Goal: Navigation & Orientation: Find specific page/section

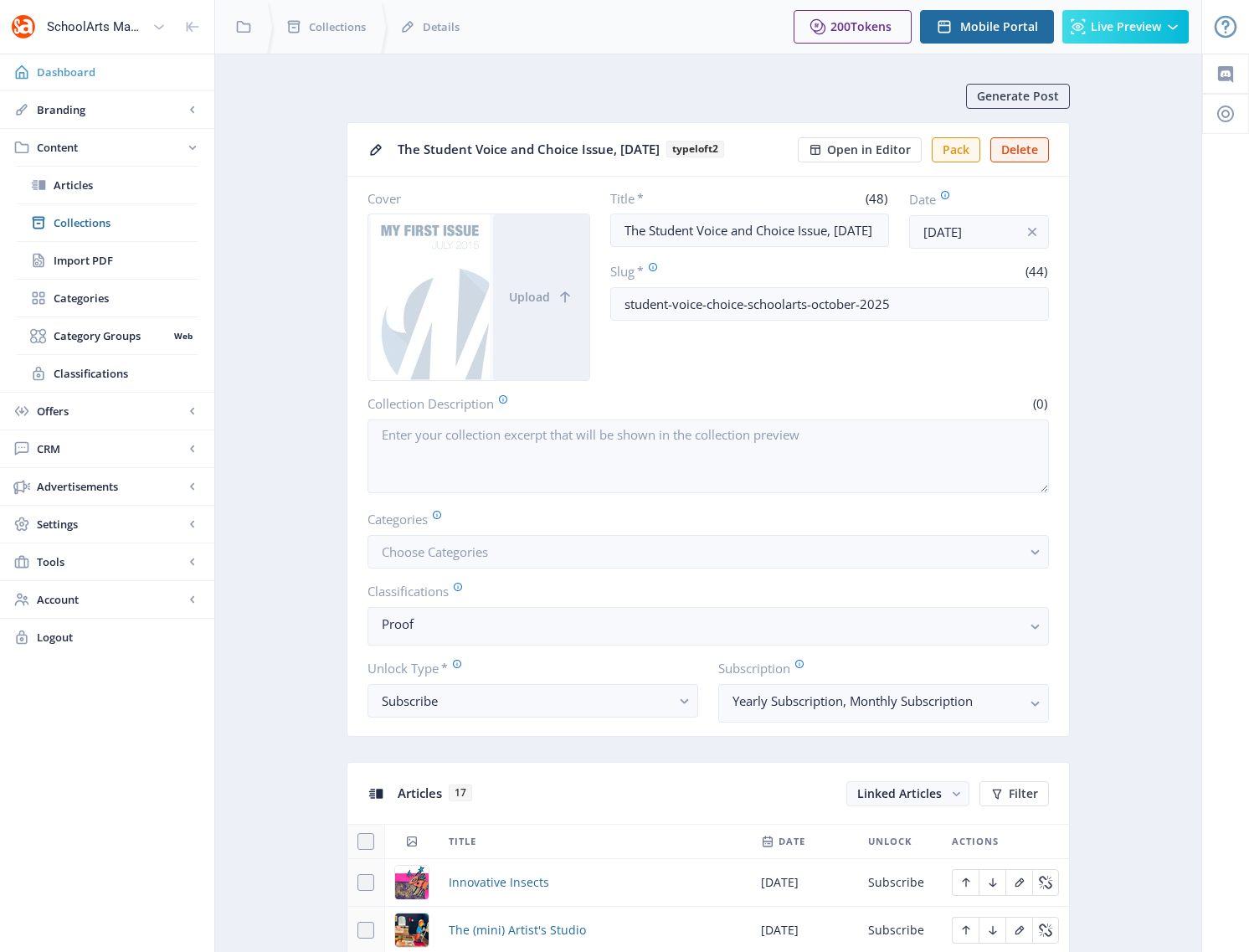
click at [59, 69] on span "Dashboard" at bounding box center [119, 72] width 164 height 17
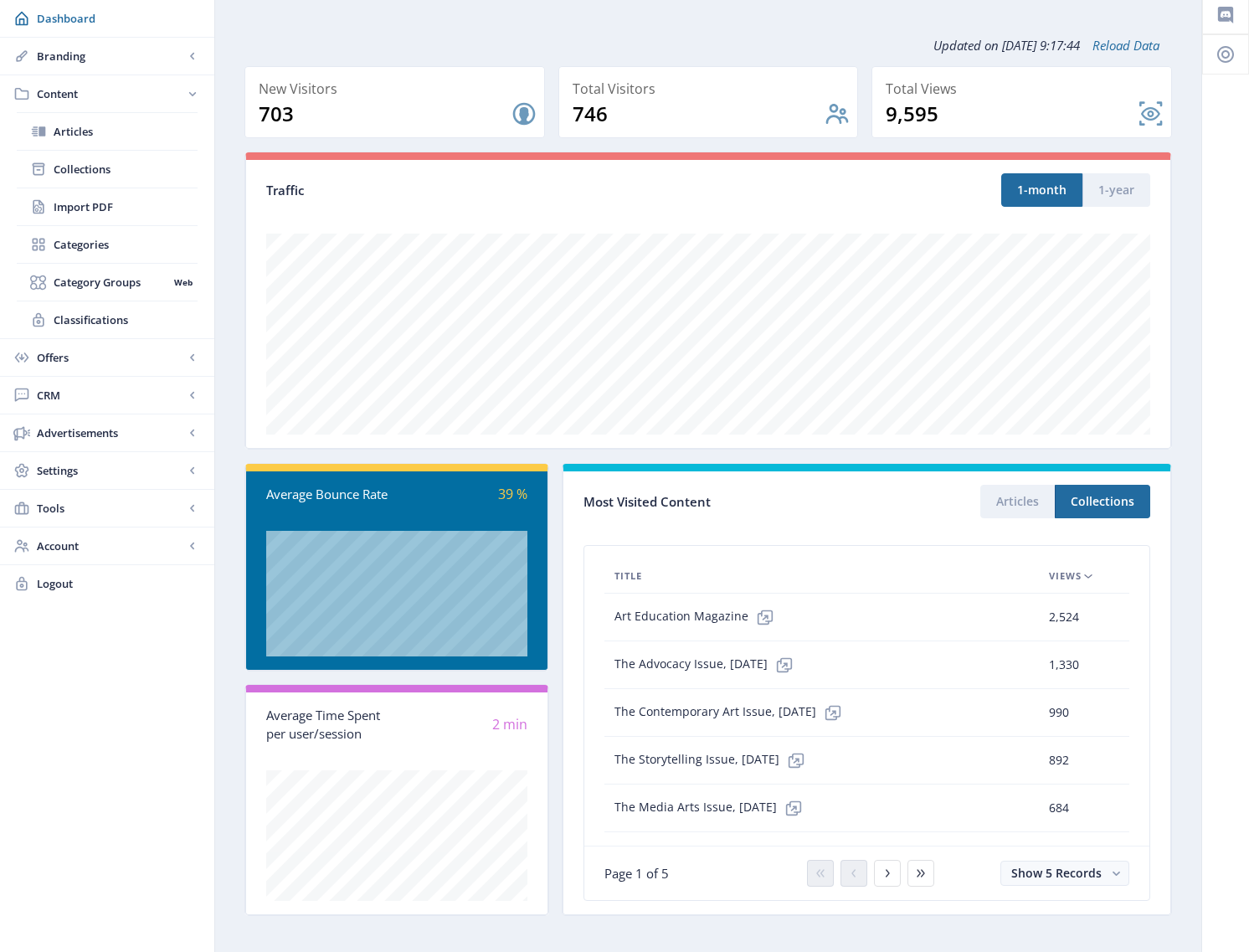
scroll to position [70, 0]
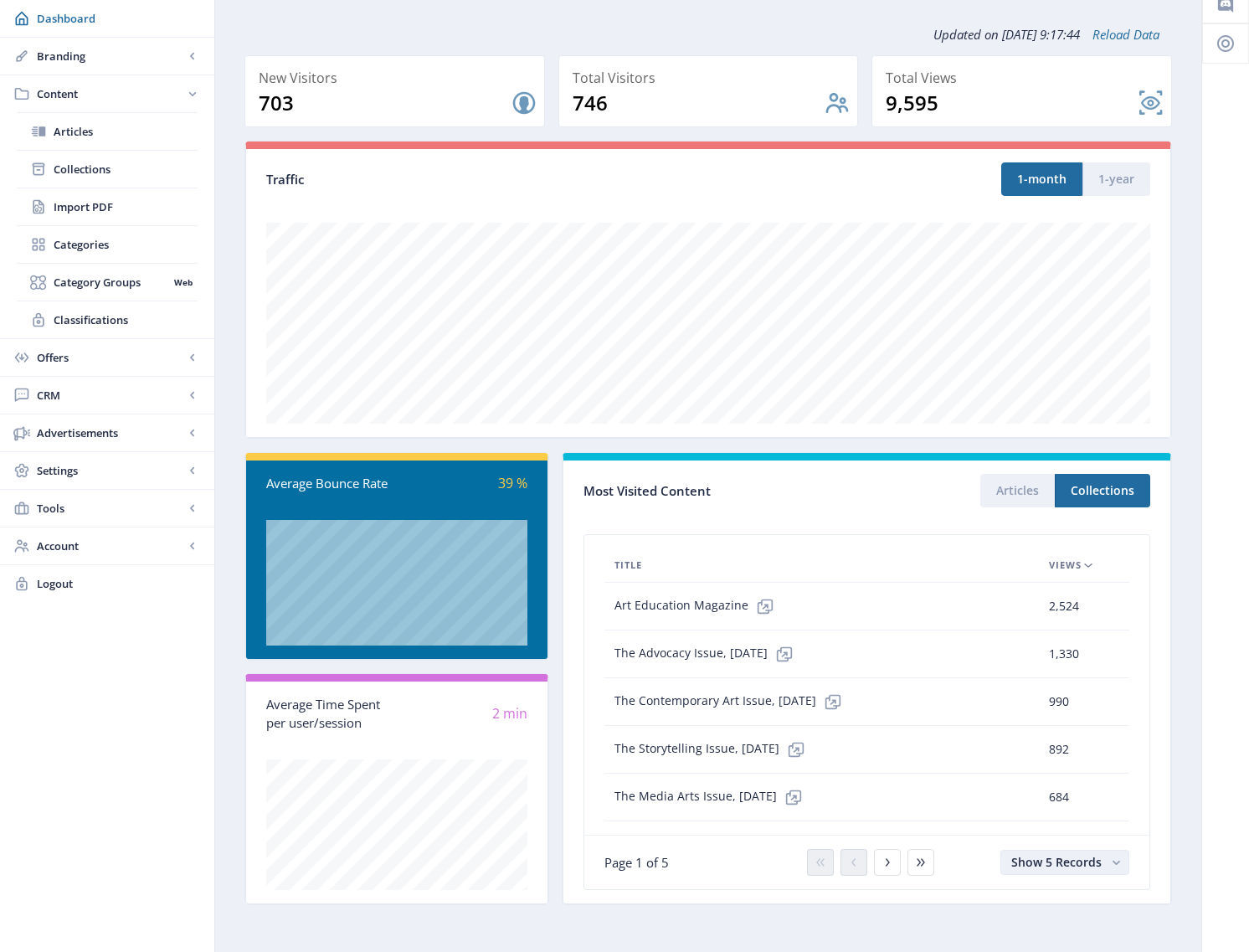
click at [1116, 863] on icon "button" at bounding box center [1117, 863] width 8 height 4
click at [1086, 830] on nb-option "Show 25 Records" at bounding box center [1066, 828] width 125 height 30
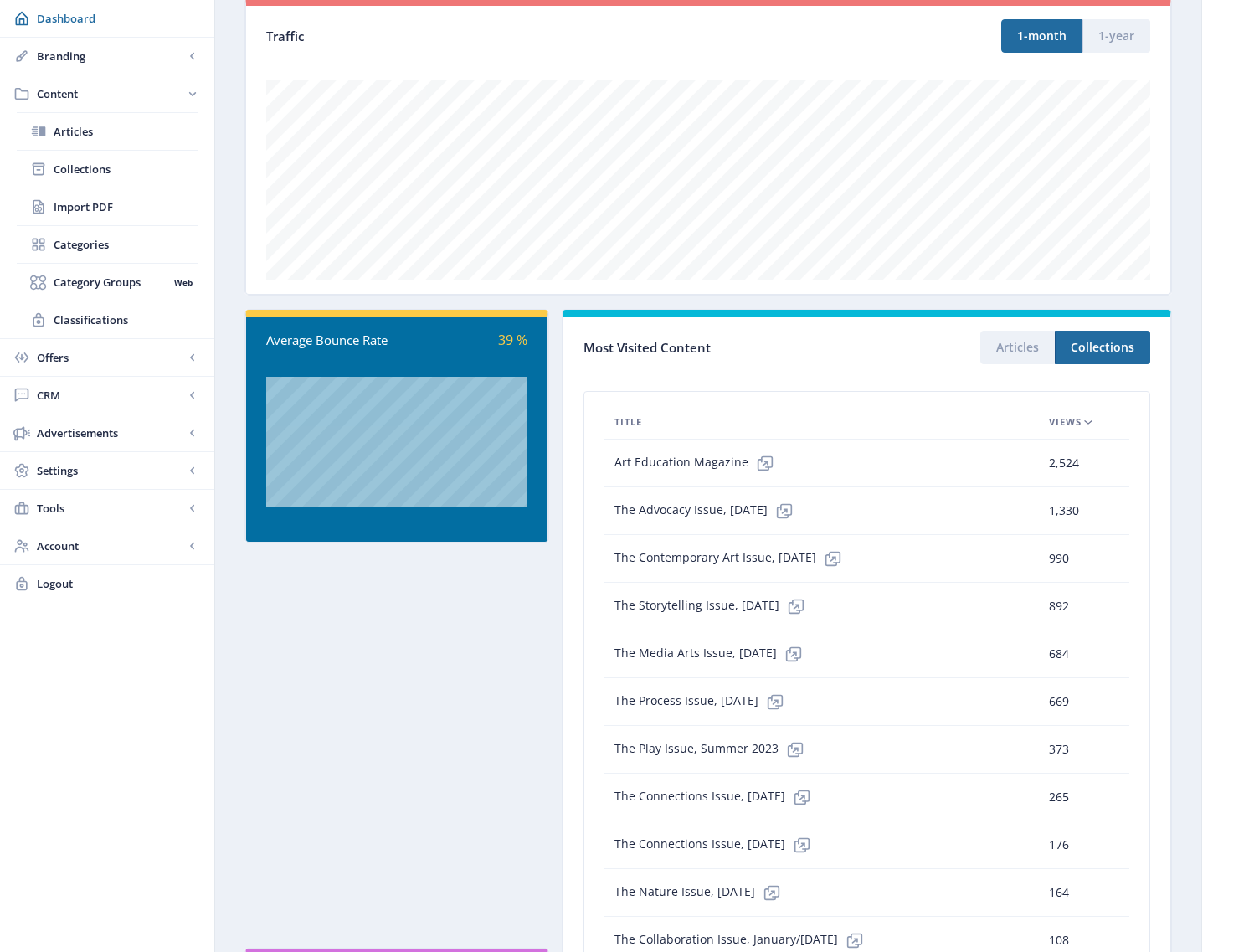
scroll to position [220, 0]
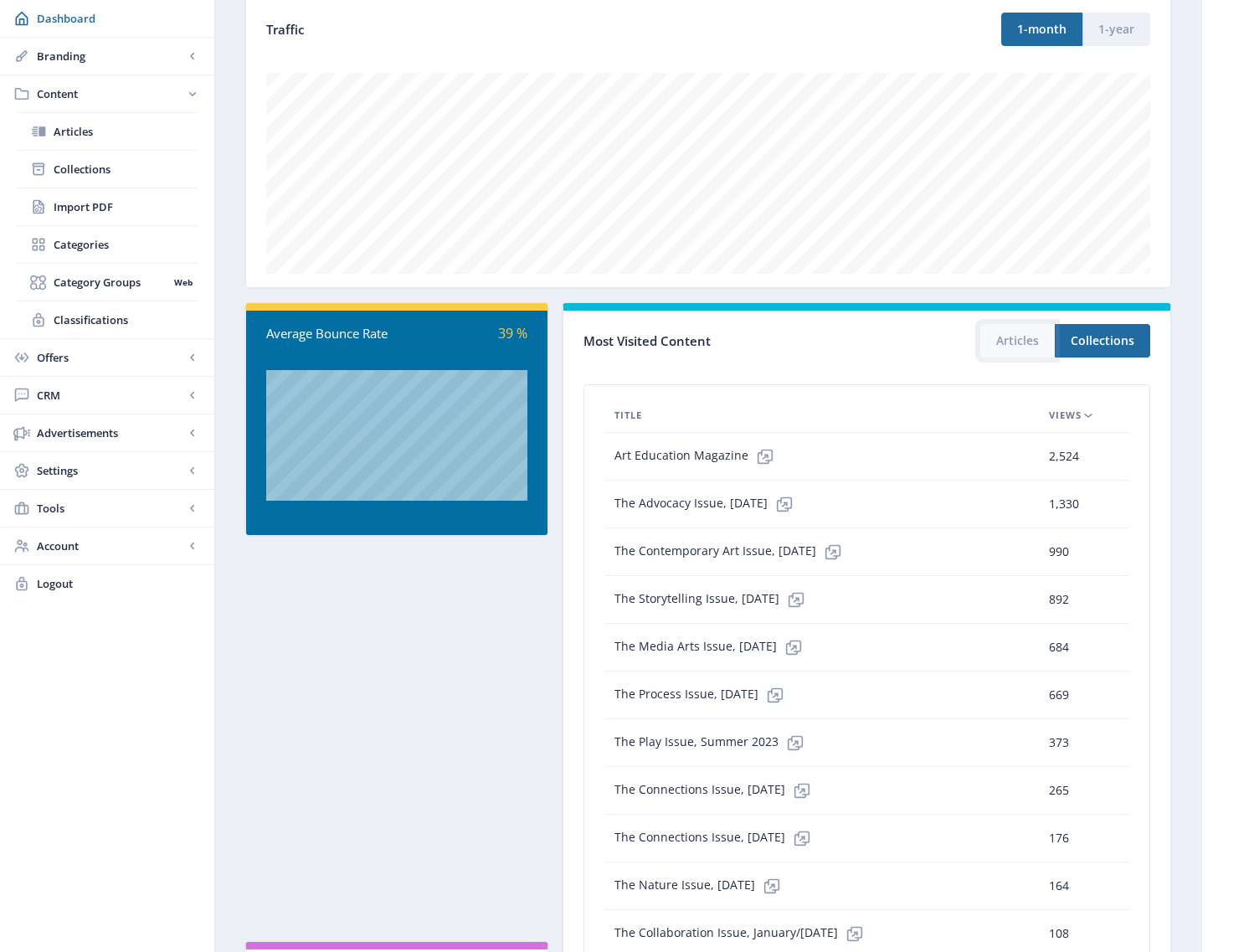
click at [1017, 345] on button "Articles" at bounding box center [1018, 340] width 74 height 33
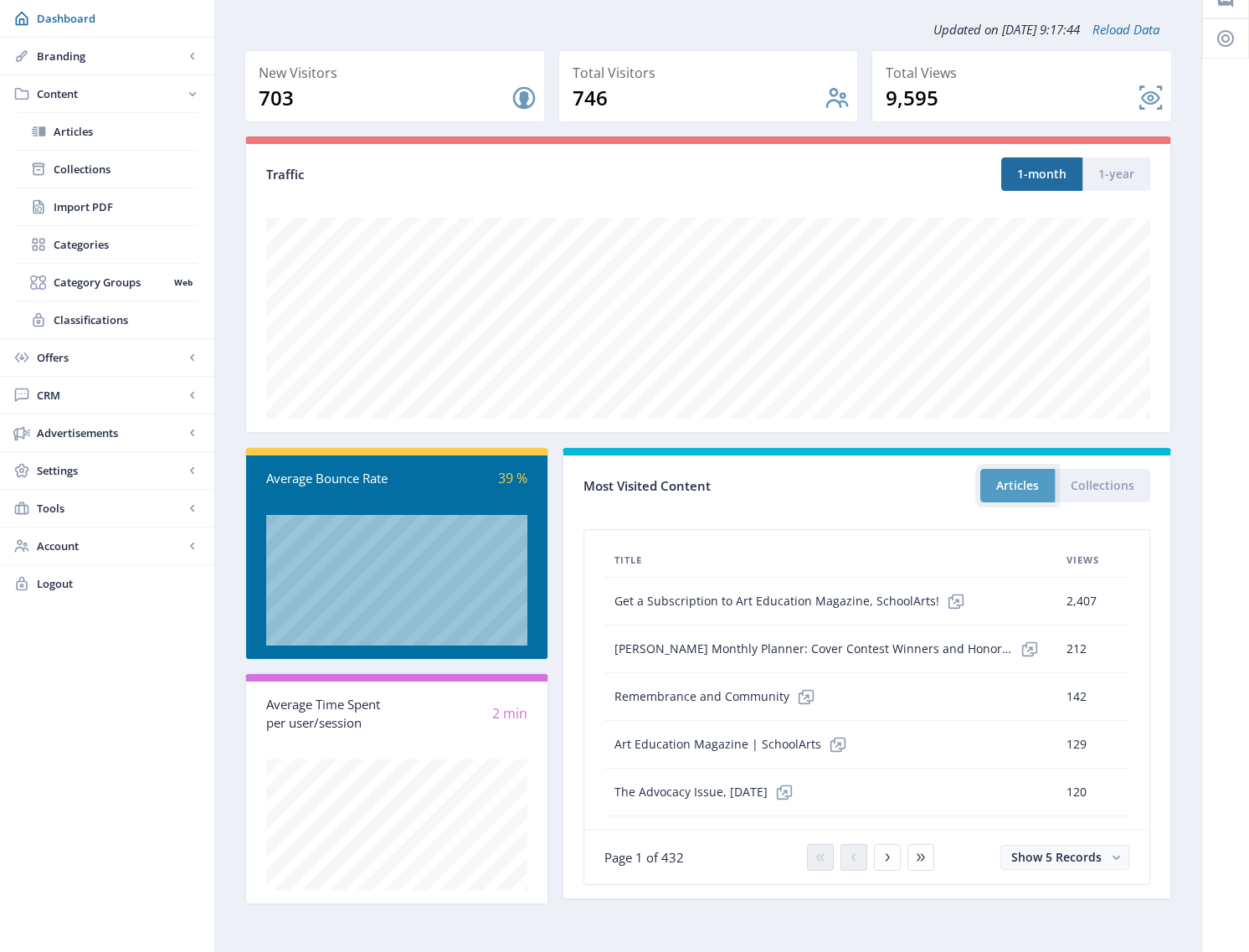
scroll to position [75, 0]
click at [1095, 855] on span "Show 5 Records" at bounding box center [1056, 856] width 90 height 16
click at [1048, 823] on nb-option "Show 25 Records" at bounding box center [1066, 822] width 125 height 30
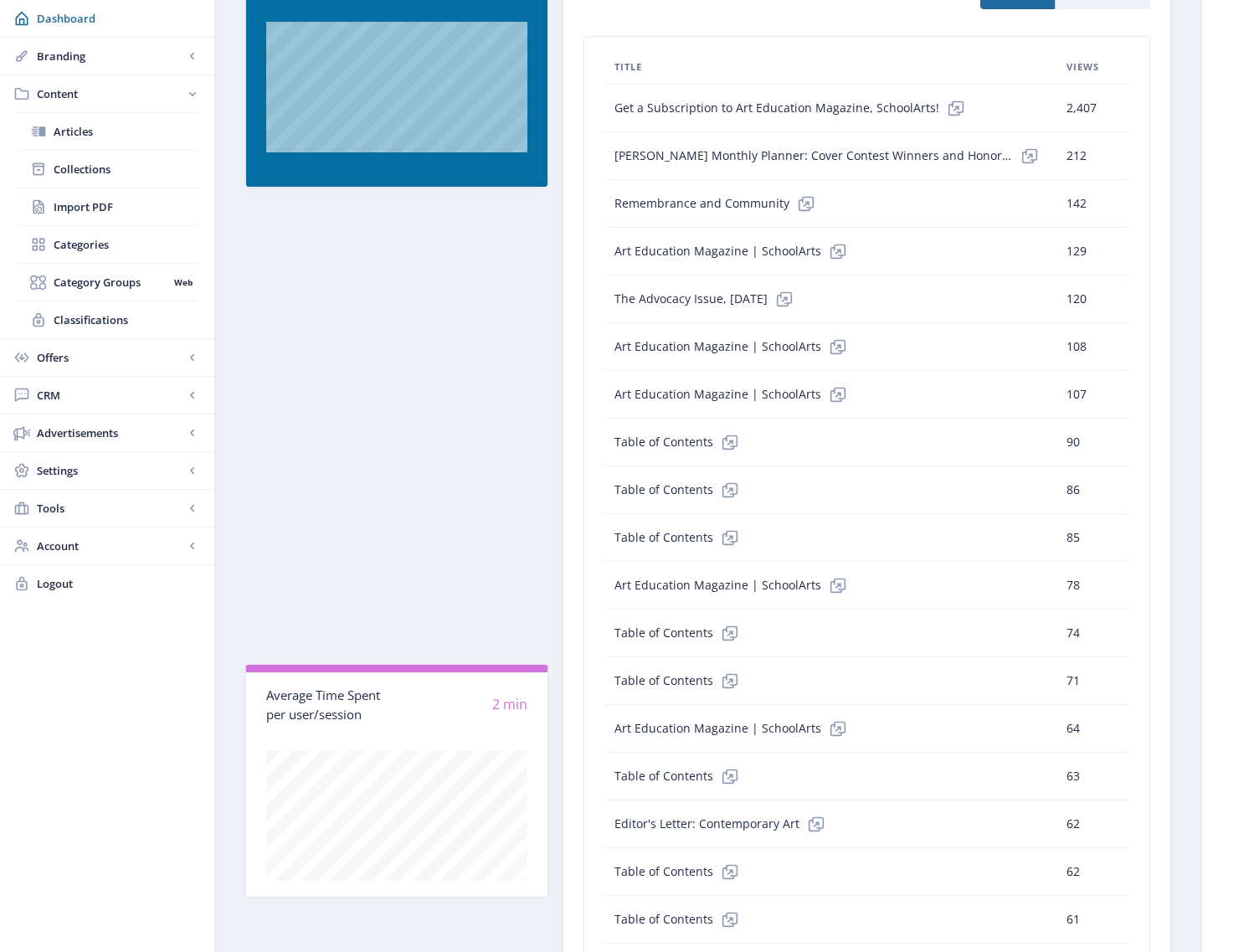
scroll to position [572, 0]
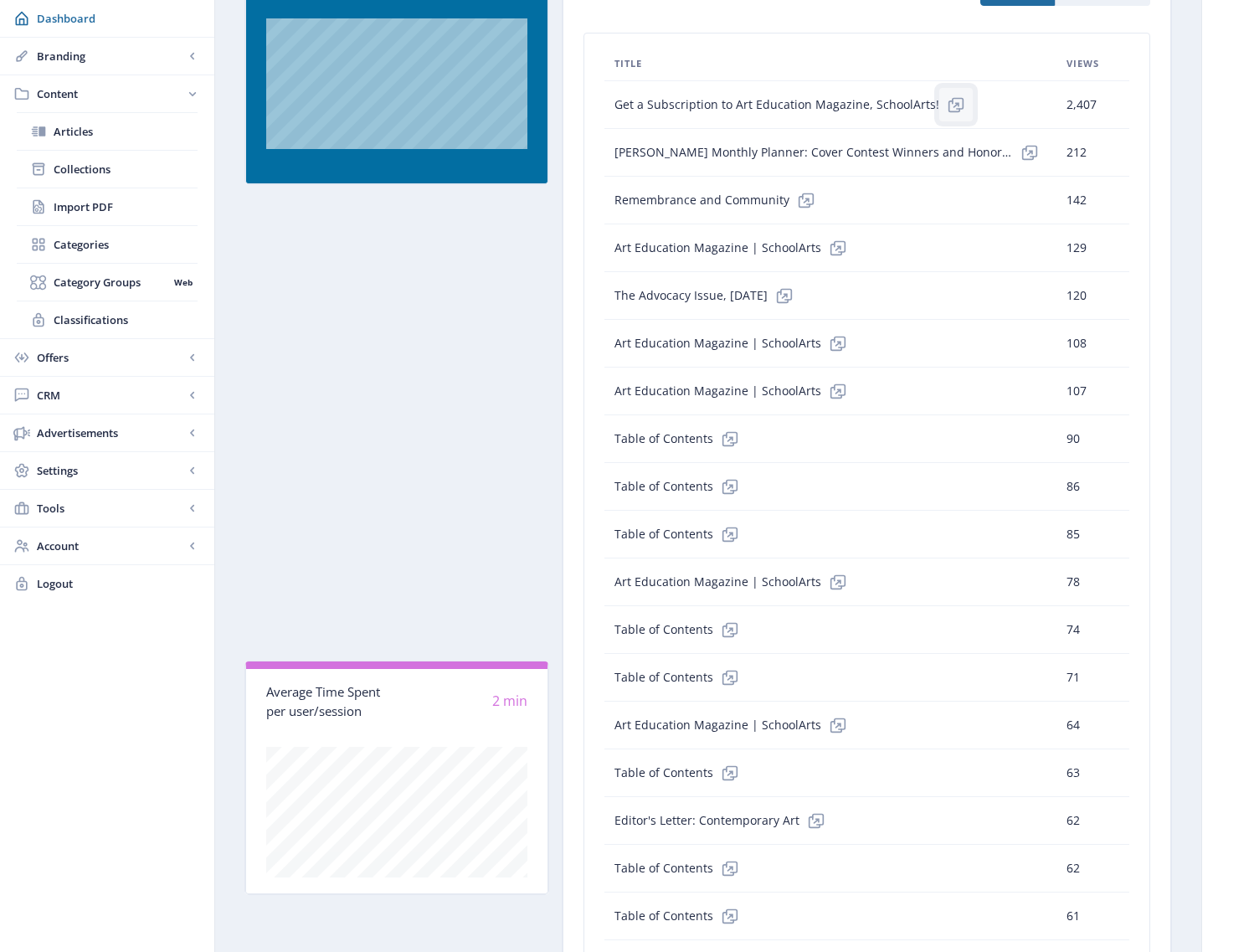
click at [949, 107] on icon at bounding box center [954, 106] width 11 height 11
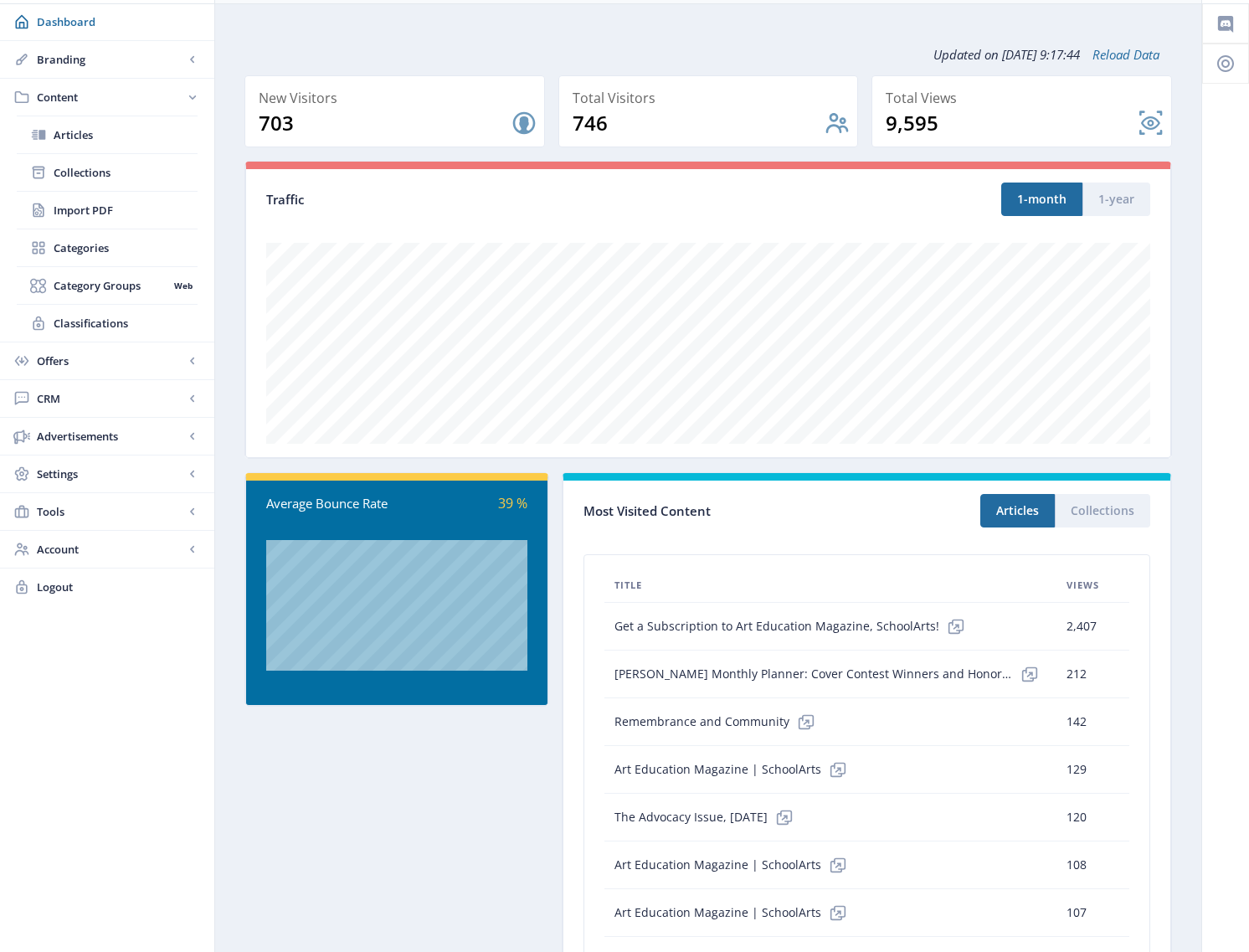
scroll to position [0, 0]
